Goal: Check status: Check status

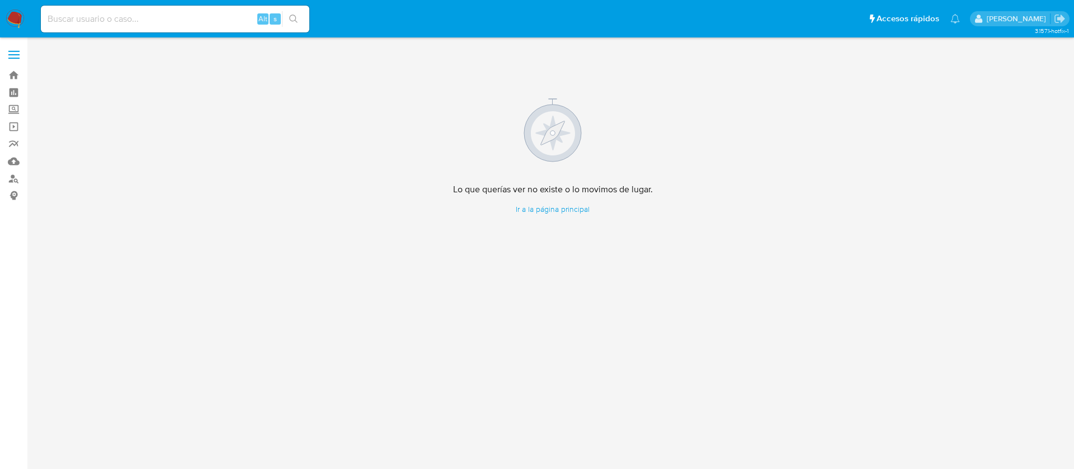
click at [102, 22] on input at bounding box center [175, 19] width 269 height 15
paste input "700904323"
type input "700904323"
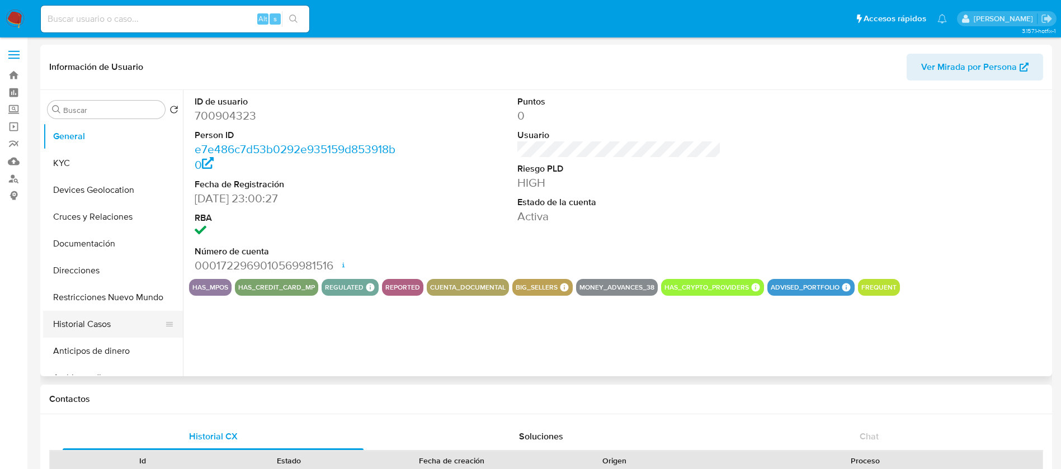
click at [94, 323] on button "Historial Casos" at bounding box center [108, 324] width 131 height 27
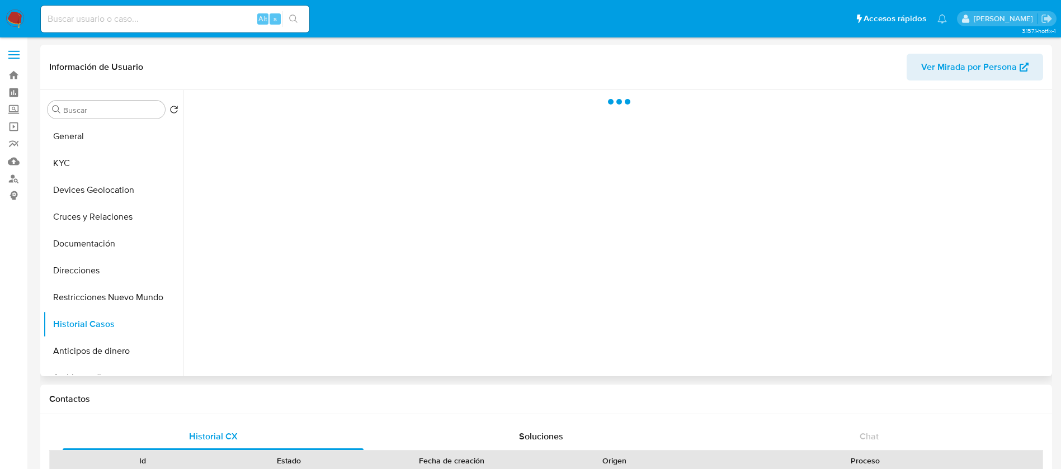
select select "10"
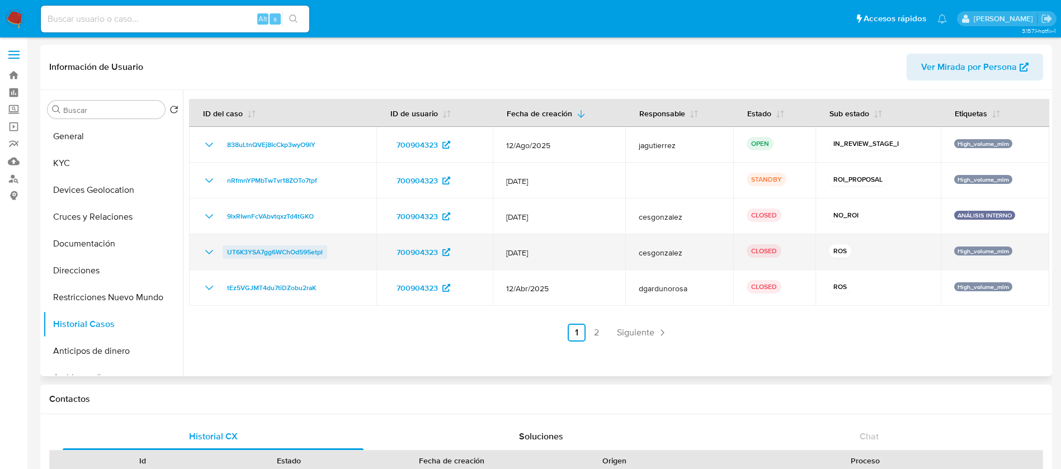
click at [238, 248] on span "UT6K3YSA7gg6WChOd595etpl" at bounding box center [275, 252] width 96 height 13
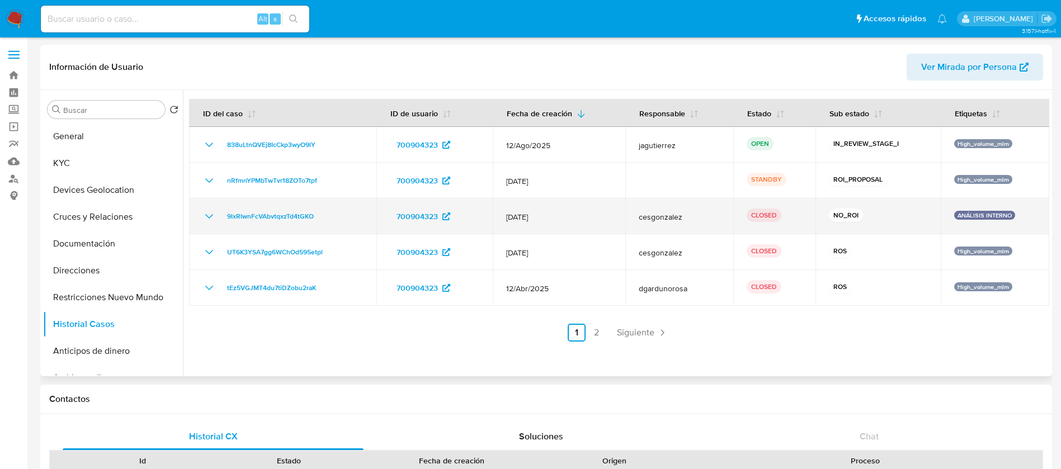
click at [213, 216] on icon "Mostrar/Ocultar" at bounding box center [209, 216] width 13 height 13
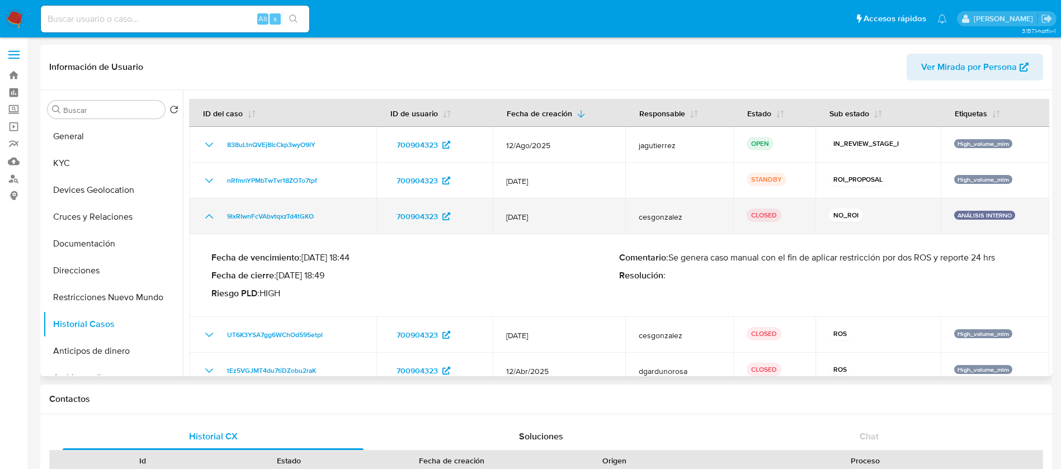
click at [210, 219] on icon "Mostrar/Ocultar" at bounding box center [209, 216] width 13 height 13
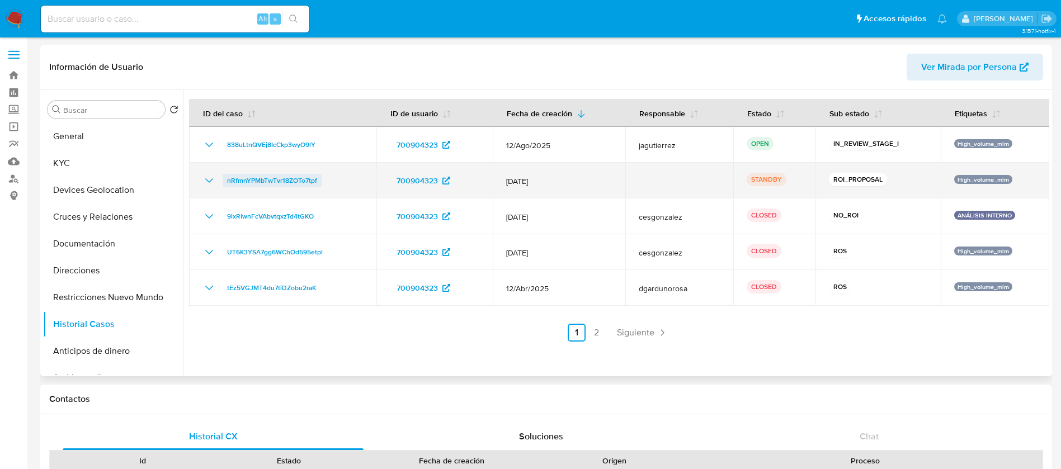
click at [248, 182] on span "nRfmnYPMbTwTvr18ZOTo7tpf" at bounding box center [272, 180] width 90 height 13
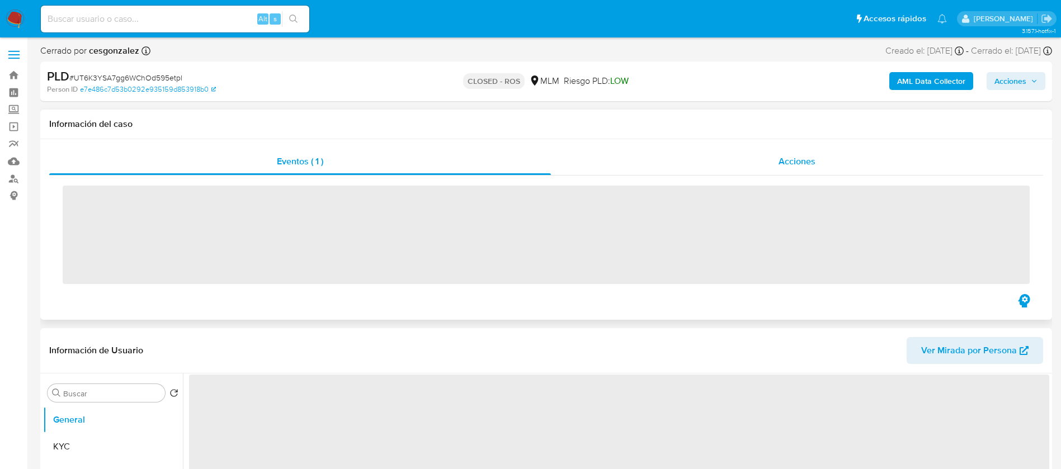
click at [809, 153] on div "Acciones" at bounding box center [797, 161] width 492 height 27
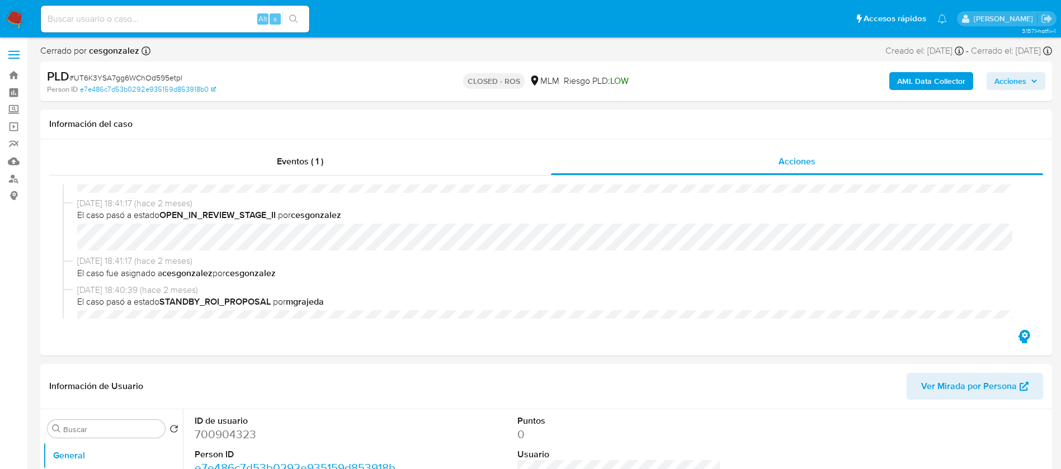
select select "10"
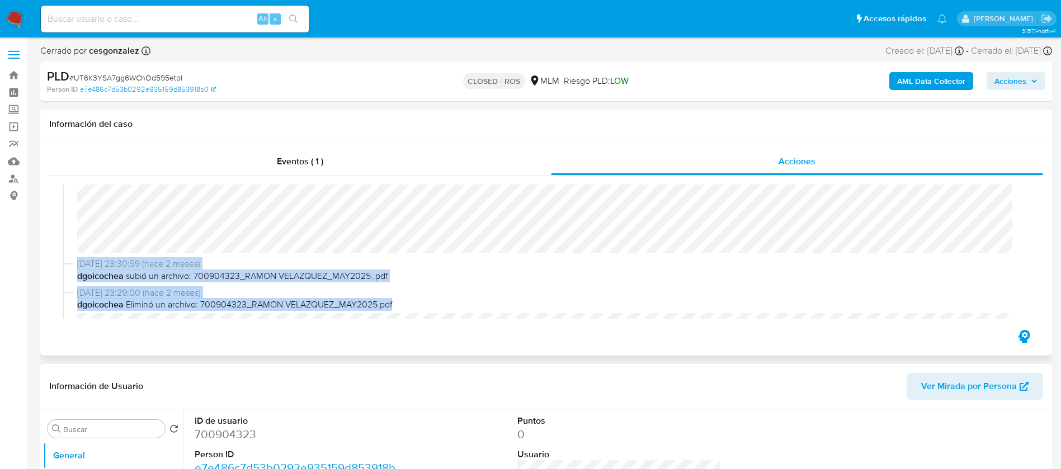
scroll to position [1199, 0]
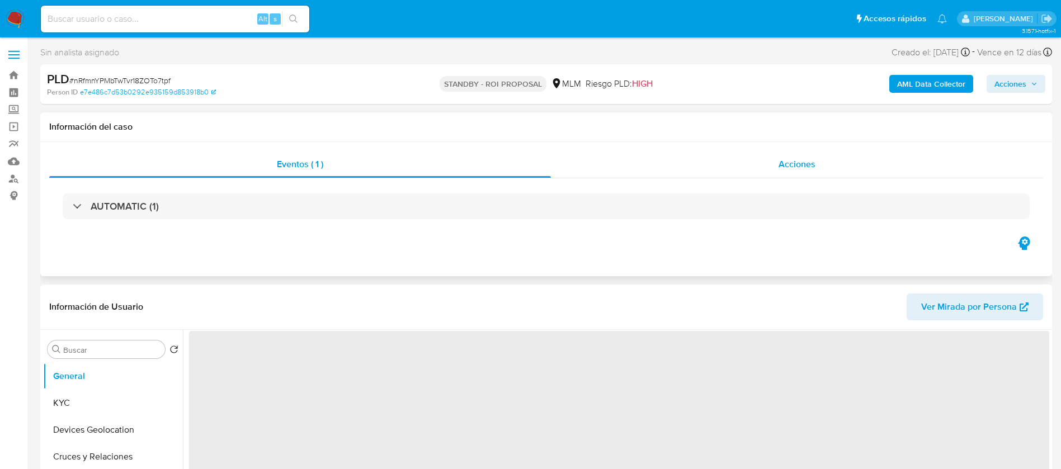
click at [794, 176] on div "Acciones" at bounding box center [797, 164] width 492 height 27
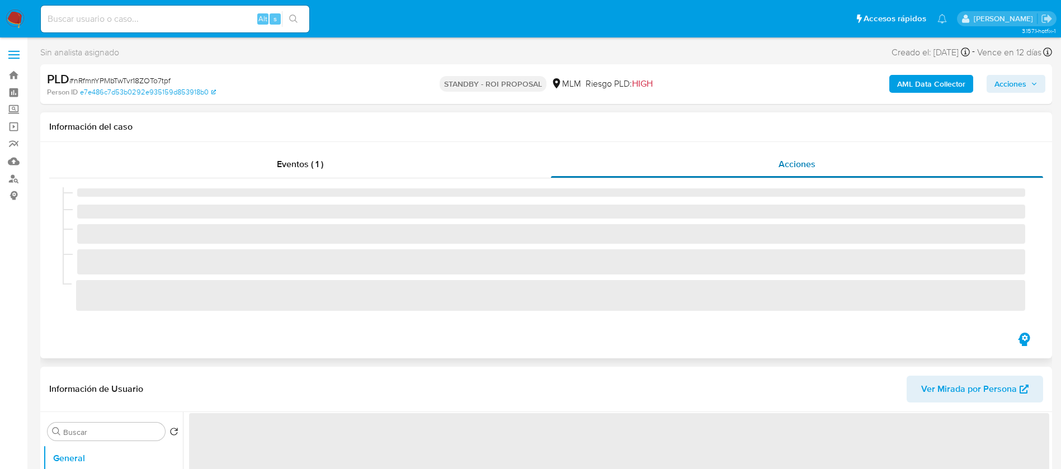
click at [794, 171] on div "Acciones" at bounding box center [797, 164] width 492 height 27
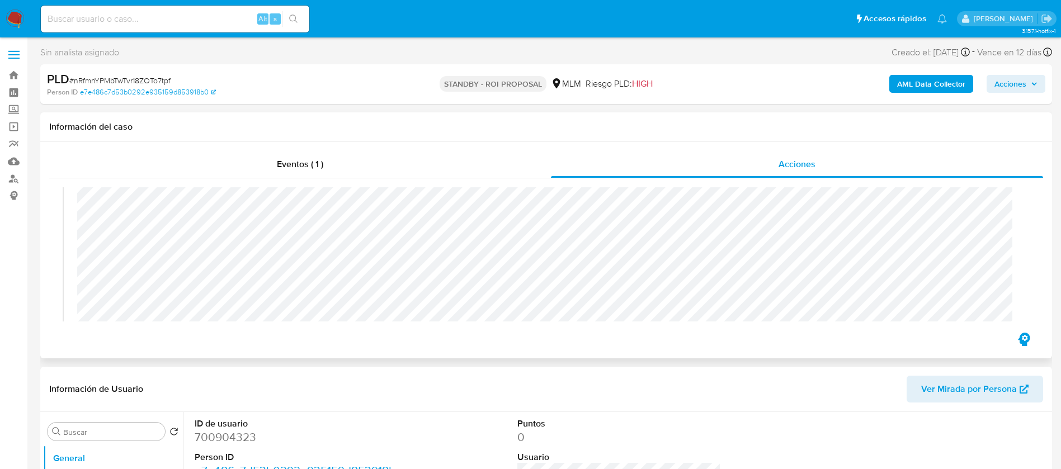
select select "10"
